Goal: Transaction & Acquisition: Purchase product/service

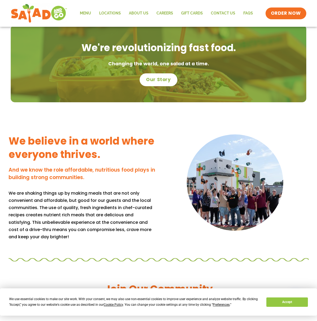
scroll to position [222, 0]
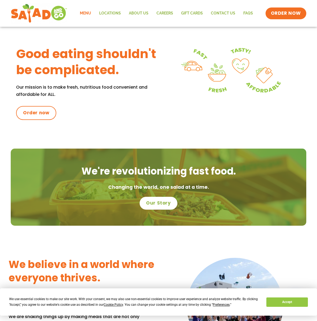
click at [80, 15] on link "Menu" at bounding box center [85, 13] width 19 height 12
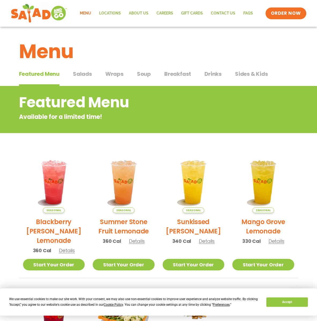
click at [92, 84] on div "Featured Menu Featured Menu Salads Salads Wraps Wraps Soup Soup Breakfast Break…" at bounding box center [158, 77] width 279 height 18
click at [76, 79] on button "Salads Salads" at bounding box center [82, 78] width 19 height 16
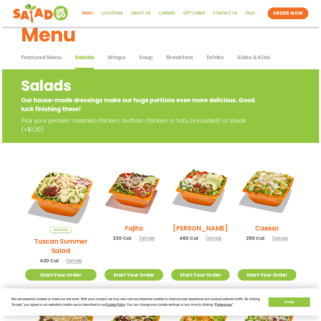
scroll to position [36, 0]
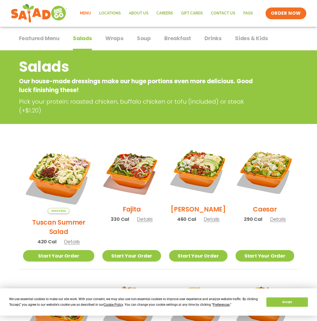
click at [204, 223] on span "Details" at bounding box center [212, 219] width 16 height 7
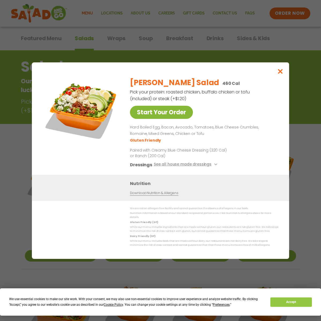
click at [180, 110] on link "Start Your Order" at bounding box center [161, 112] width 63 height 13
